Goal: Obtain resource: Download file/media

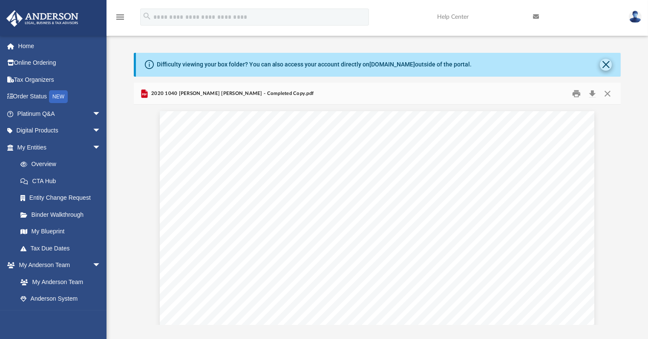
scroll to position [2200, 0]
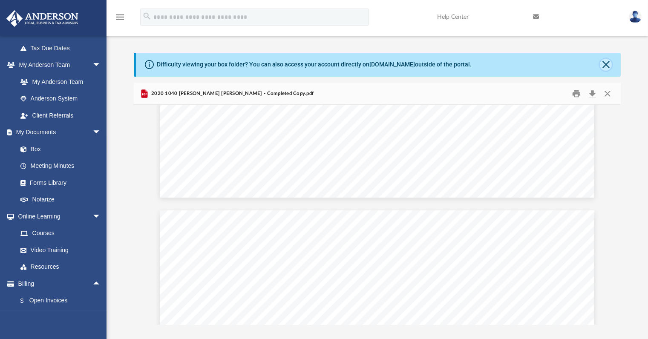
click at [607, 68] on button "Close" at bounding box center [605, 65] width 12 height 12
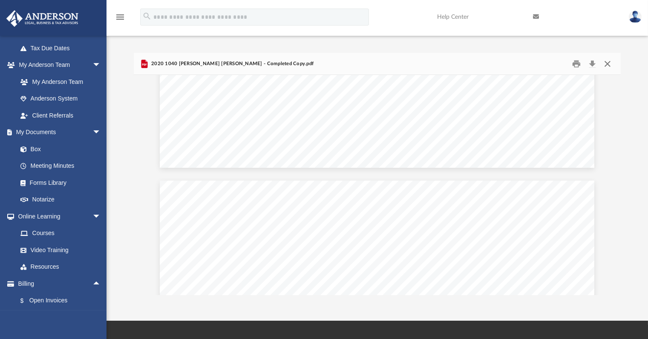
click at [608, 61] on button "Close" at bounding box center [606, 63] width 15 height 13
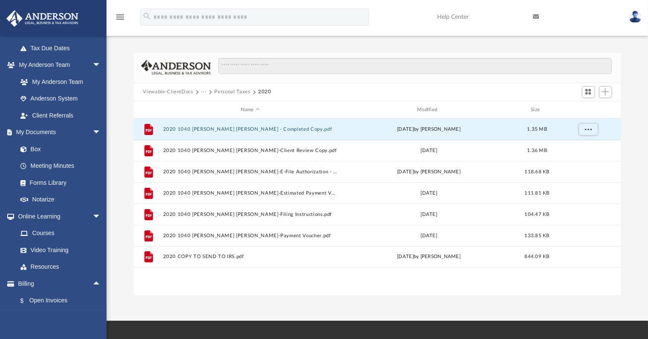
click at [228, 92] on button "Personal Taxes" at bounding box center [232, 92] width 36 height 8
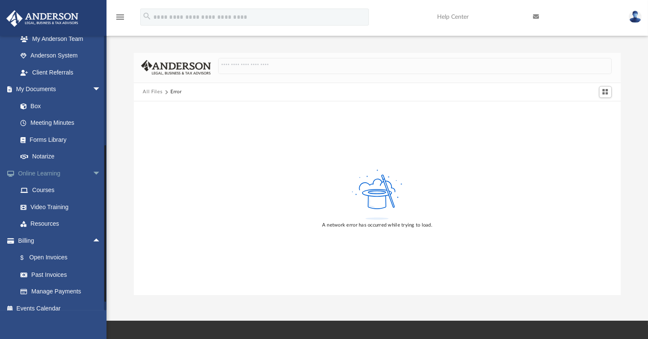
scroll to position [246, 0]
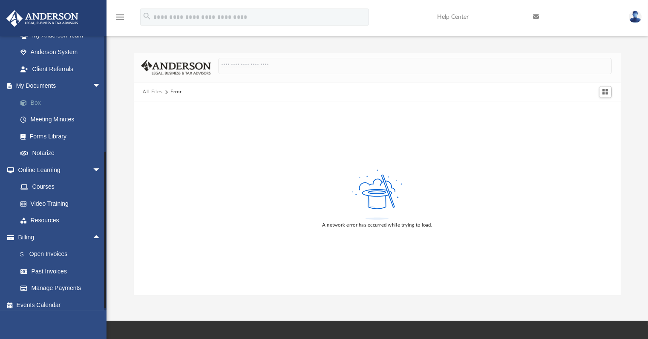
click at [39, 97] on link "Box" at bounding box center [63, 102] width 102 height 17
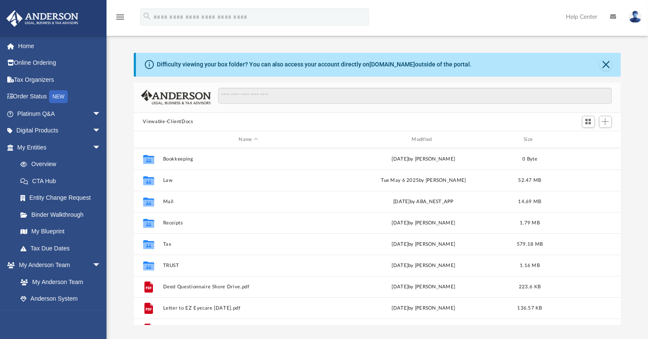
scroll to position [186, 480]
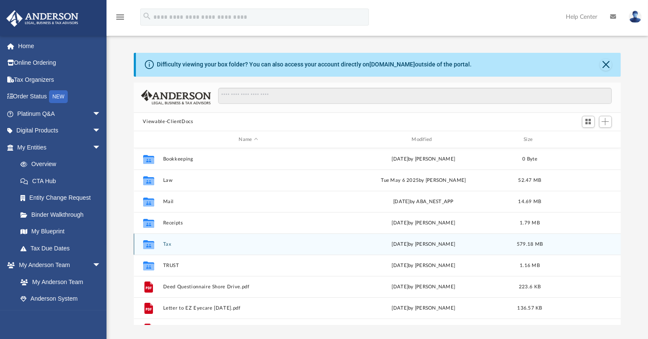
click at [168, 240] on div "Collaborated Folder Tax yesterday by Hannah Kvernum 579.18 MB" at bounding box center [377, 243] width 487 height 21
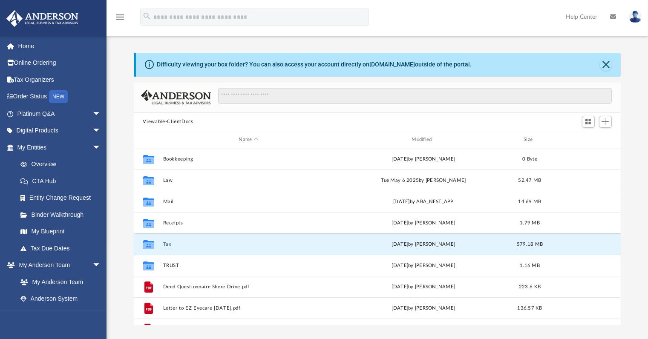
click at [168, 243] on button "Tax" at bounding box center [248, 244] width 171 height 6
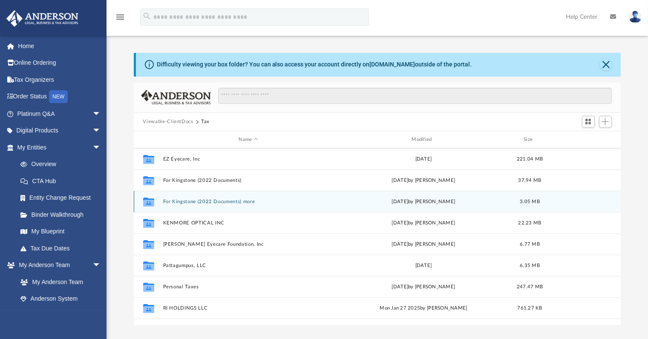
scroll to position [43, 0]
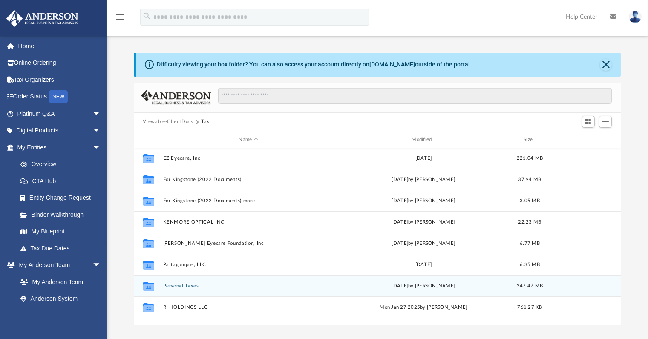
click at [182, 284] on button "Personal Taxes" at bounding box center [248, 286] width 171 height 6
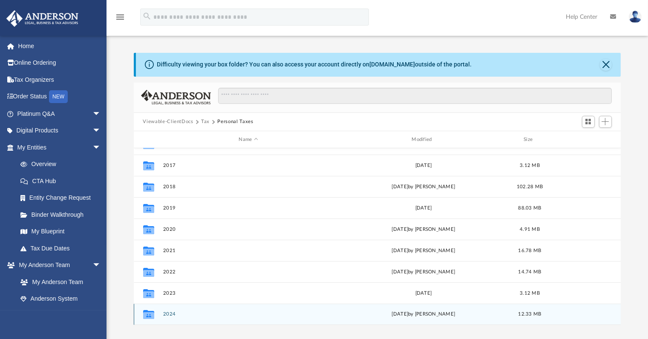
scroll to position [0, 0]
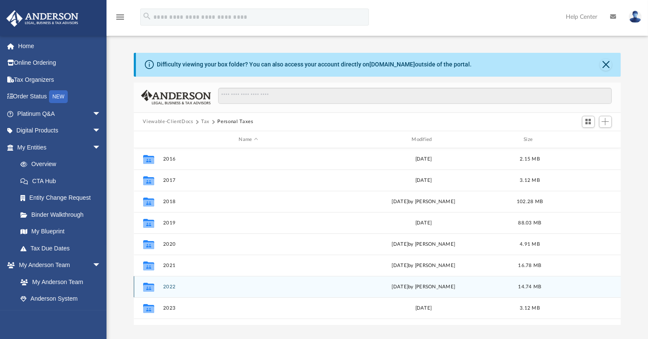
click at [172, 285] on button "2022" at bounding box center [248, 287] width 171 height 6
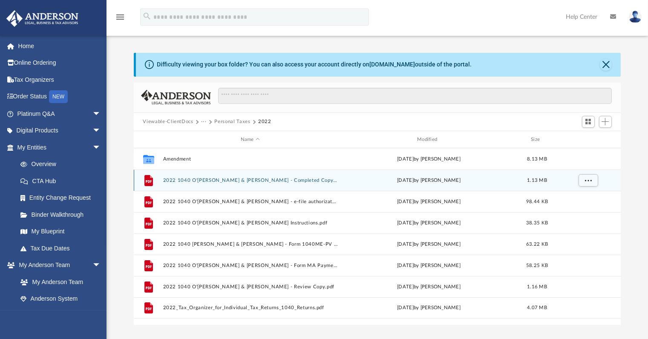
click at [266, 183] on div "File 2022 1040 O'Shea Susan & Folgar, Carlos - Completed Copy.pdf Fri Feb 16 20…" at bounding box center [377, 179] width 487 height 21
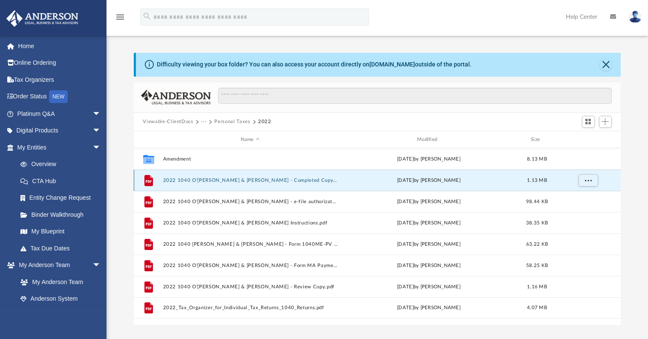
click at [275, 178] on button "2022 1040 O'Shea Susan & Folgar, Carlos - Completed Copy.pdf" at bounding box center [250, 181] width 175 height 6
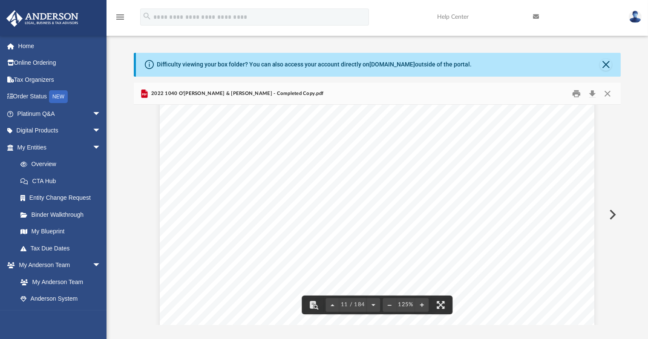
scroll to position [5714, 0]
